Goal: Information Seeking & Learning: Understand process/instructions

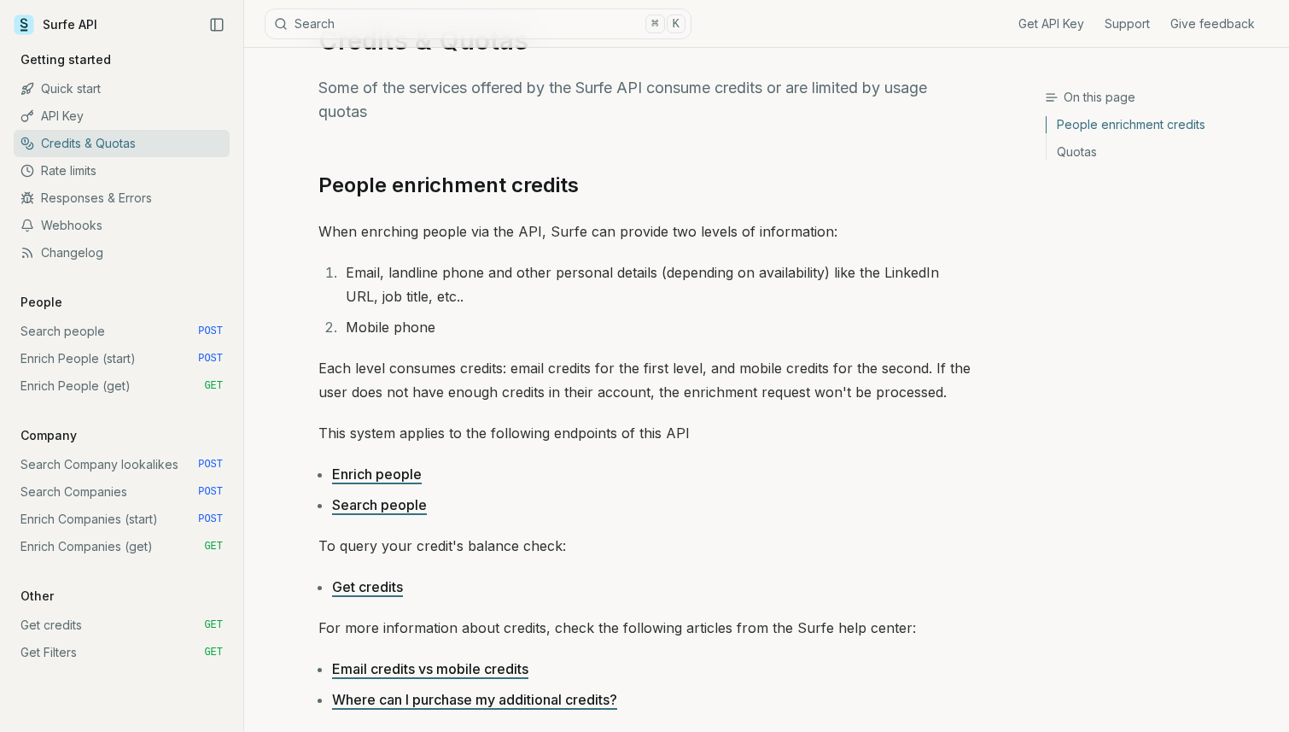
scroll to position [130, 0]
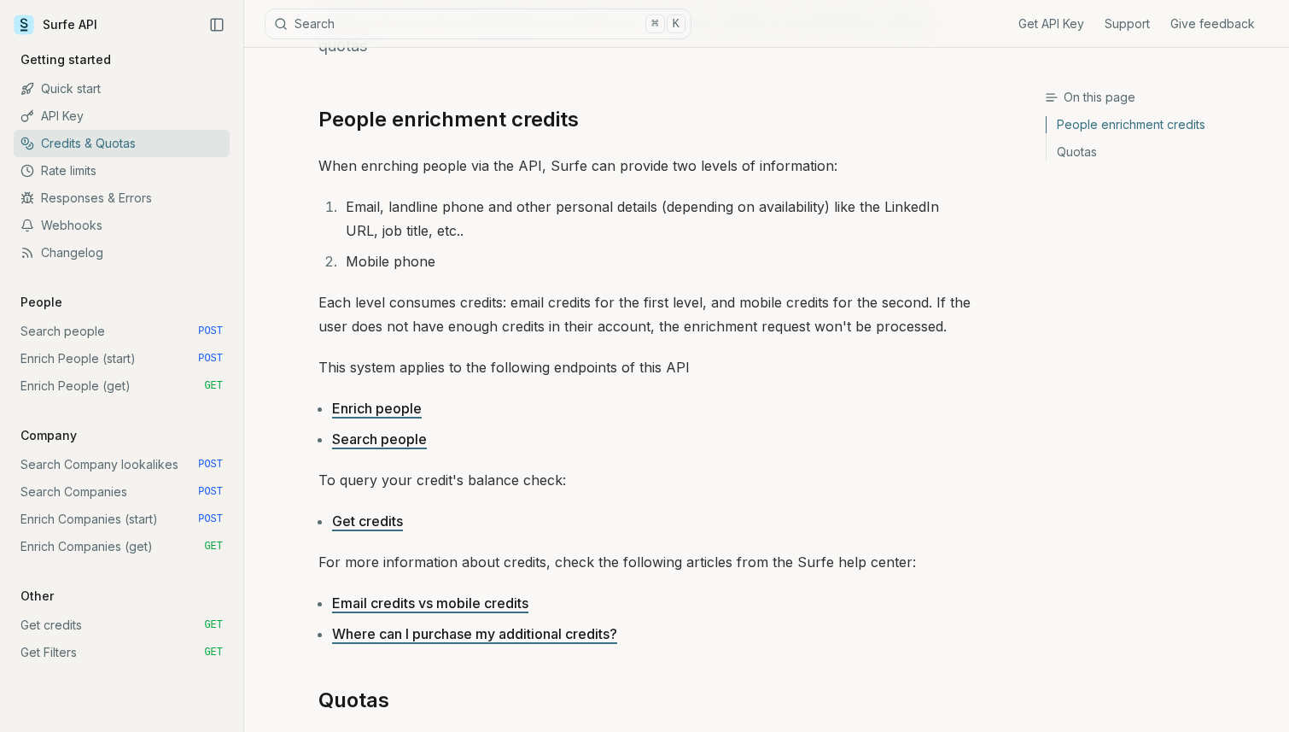
click at [420, 403] on link "Enrich people" at bounding box center [377, 408] width 90 height 17
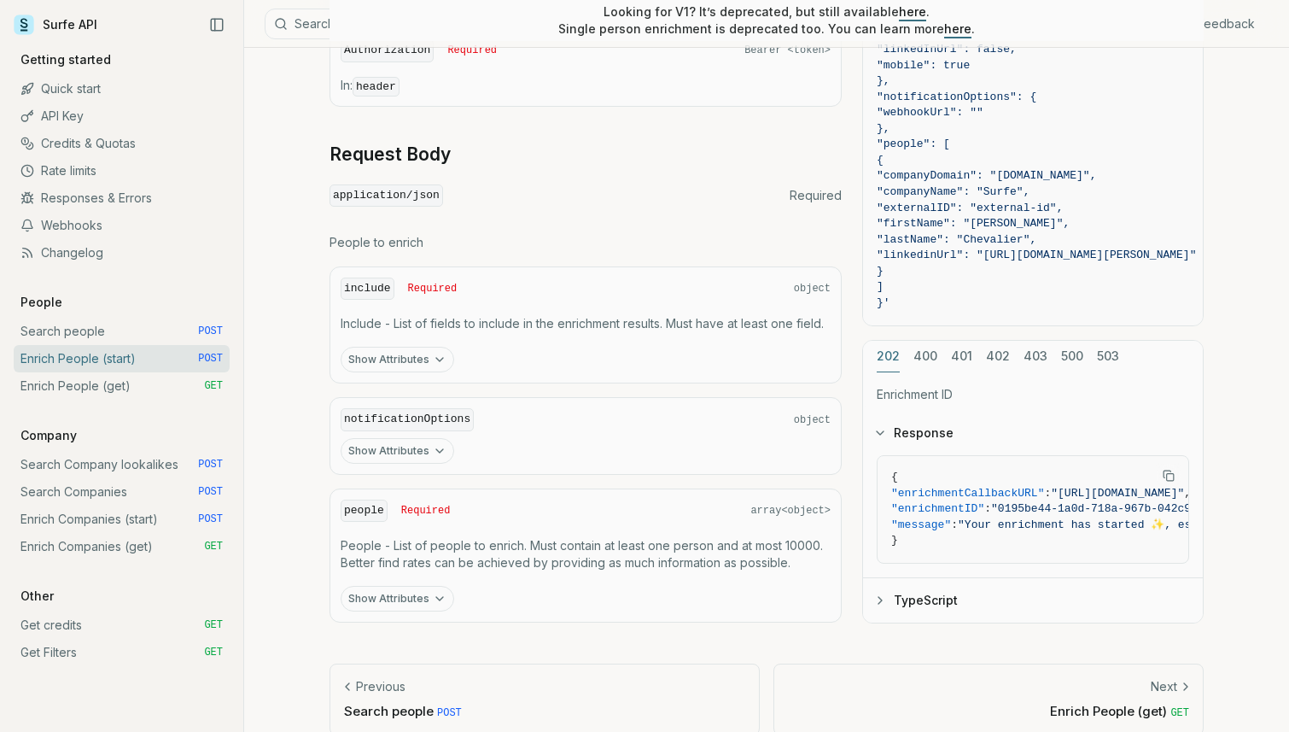
scroll to position [645, 0]
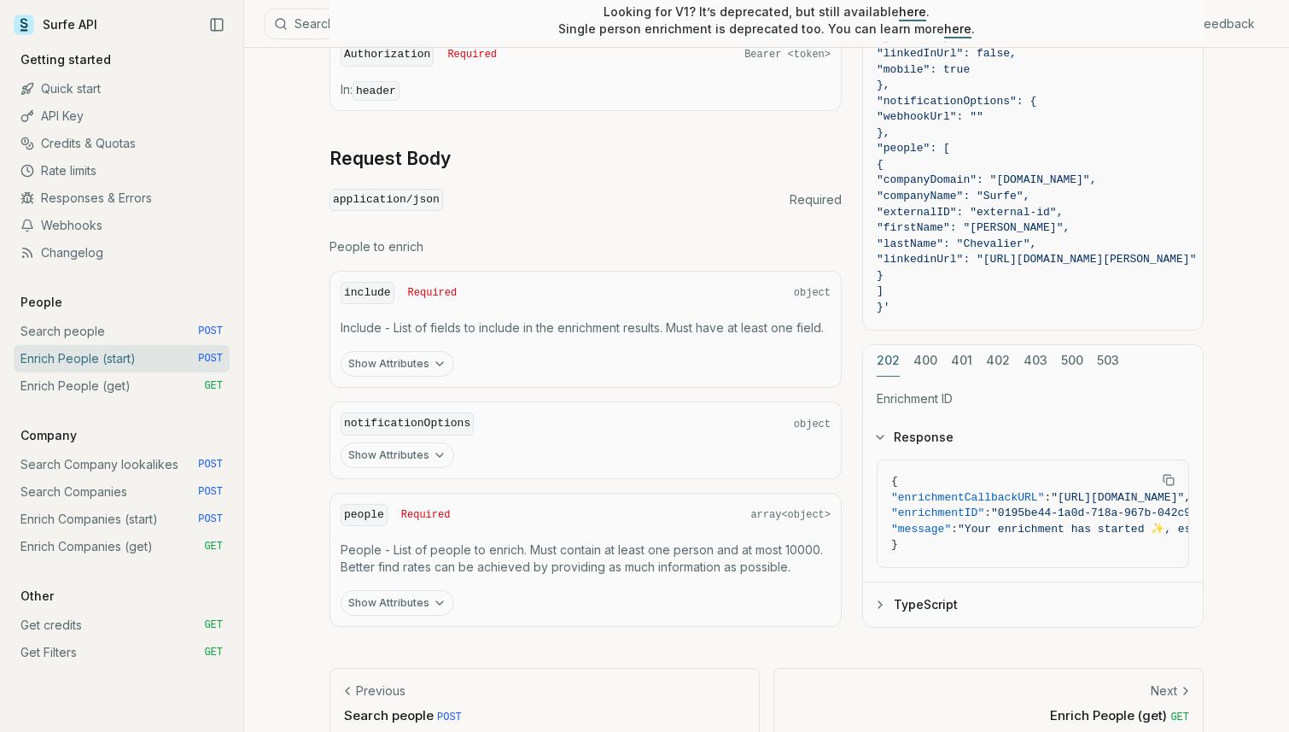
click at [136, 388] on link "Enrich People (get) GET" at bounding box center [122, 385] width 216 height 27
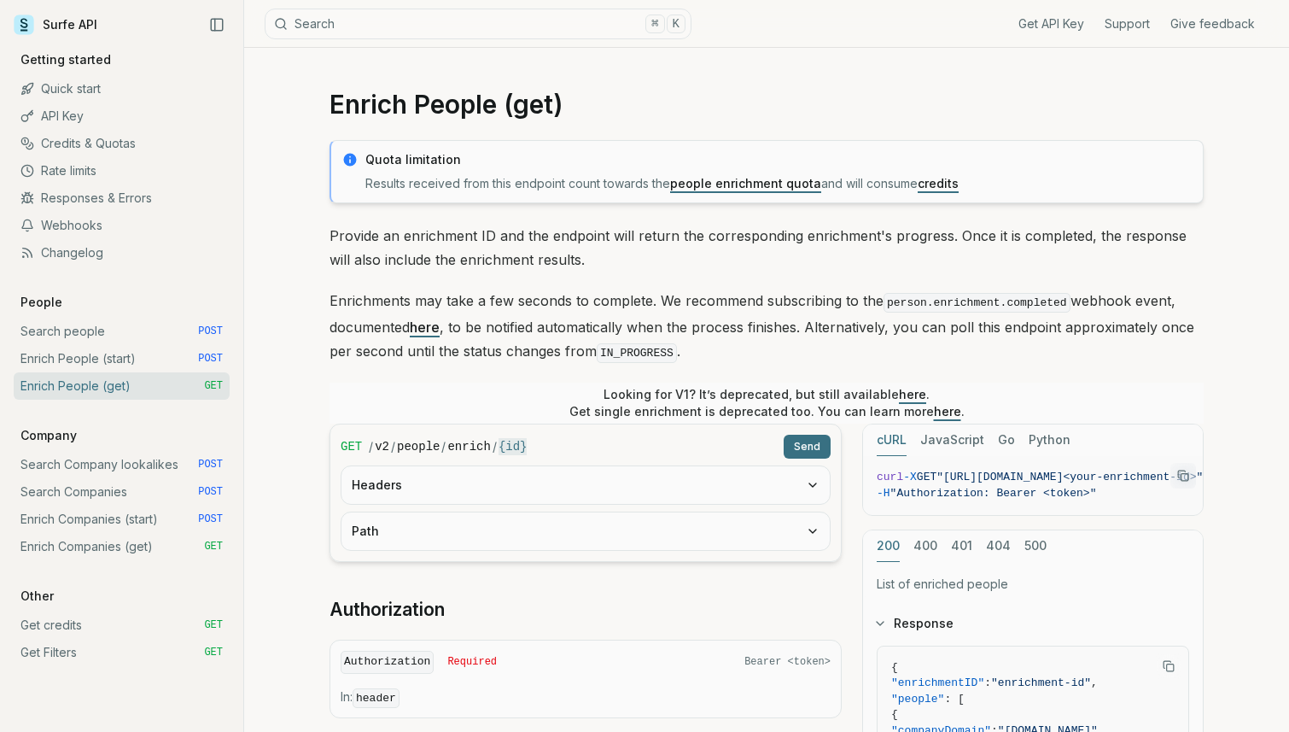
click at [785, 184] on link "people enrichment quota" at bounding box center [745, 183] width 151 height 15
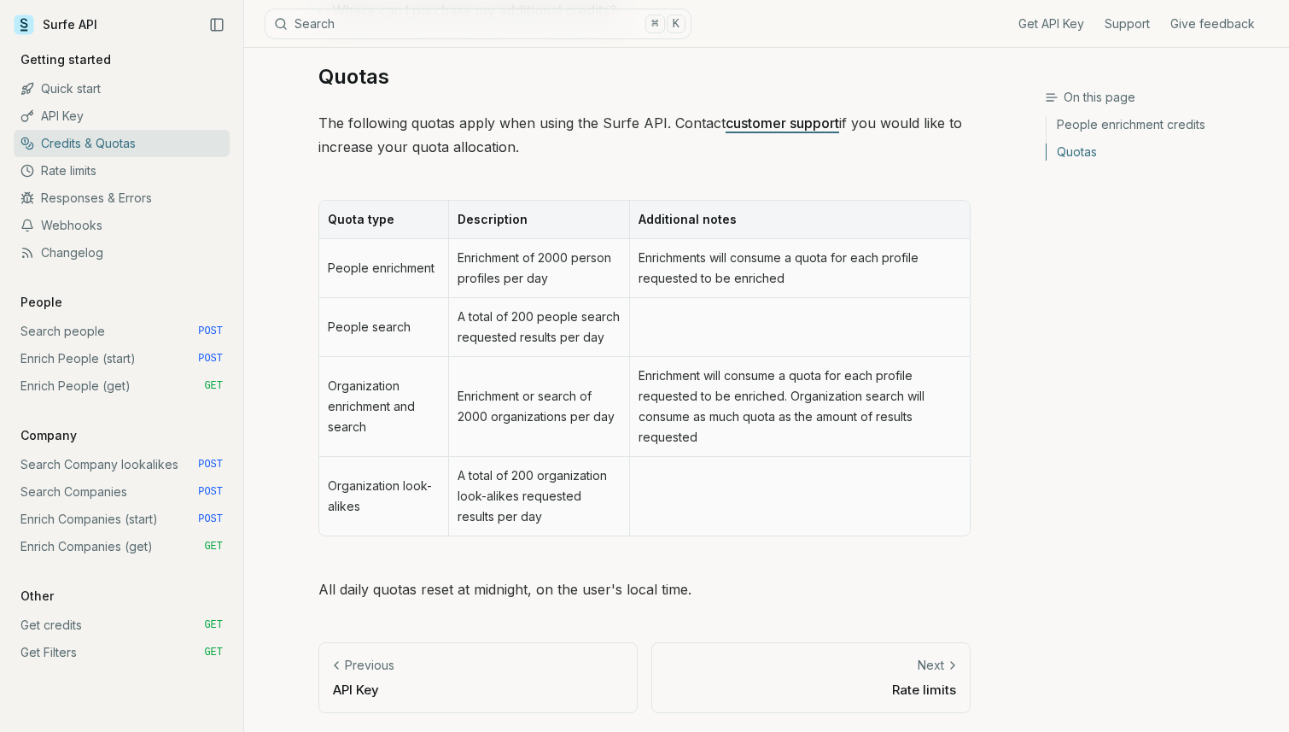
scroll to position [755, 0]
